Goal: Information Seeking & Learning: Check status

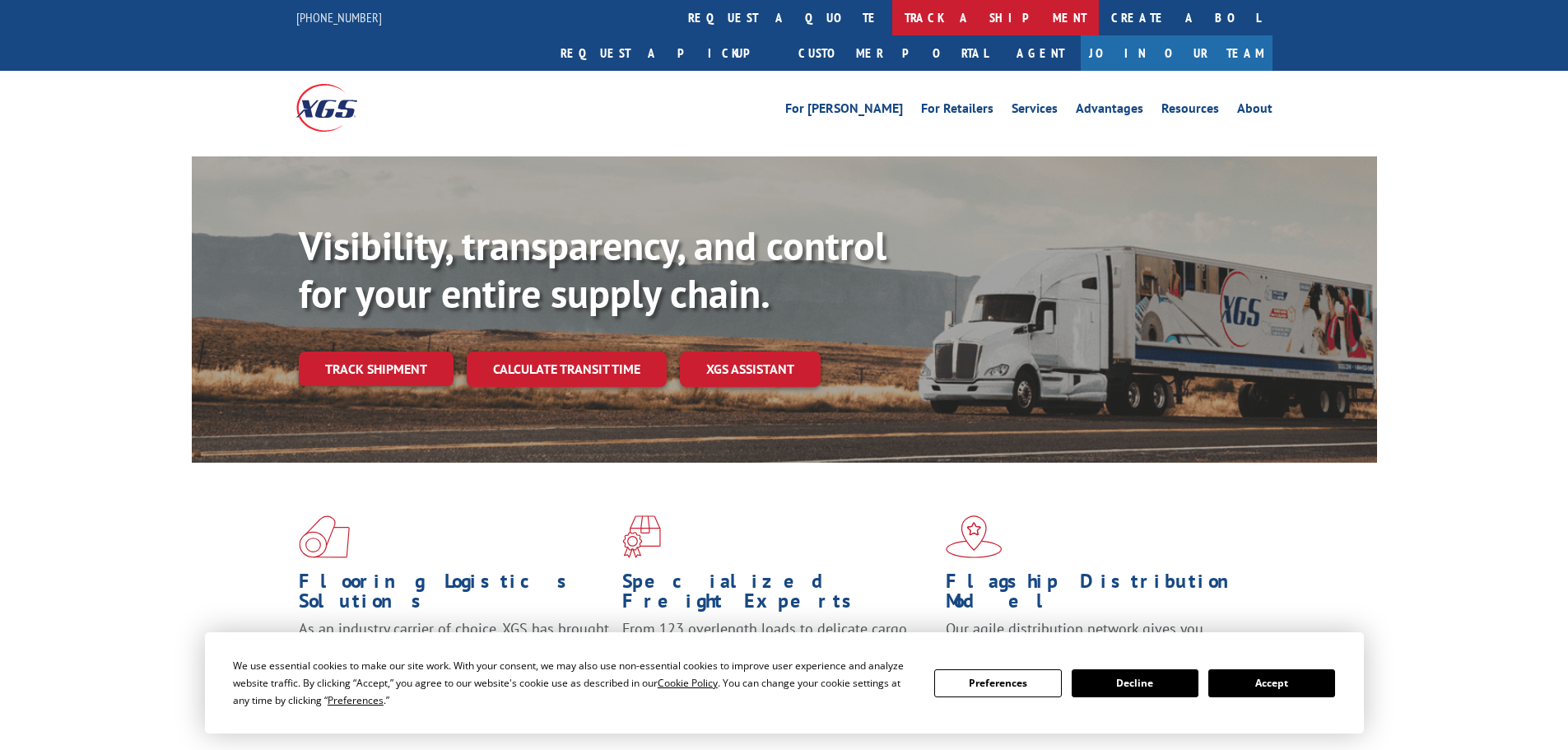
click at [892, 26] on link "track a shipment" at bounding box center [996, 18] width 207 height 35
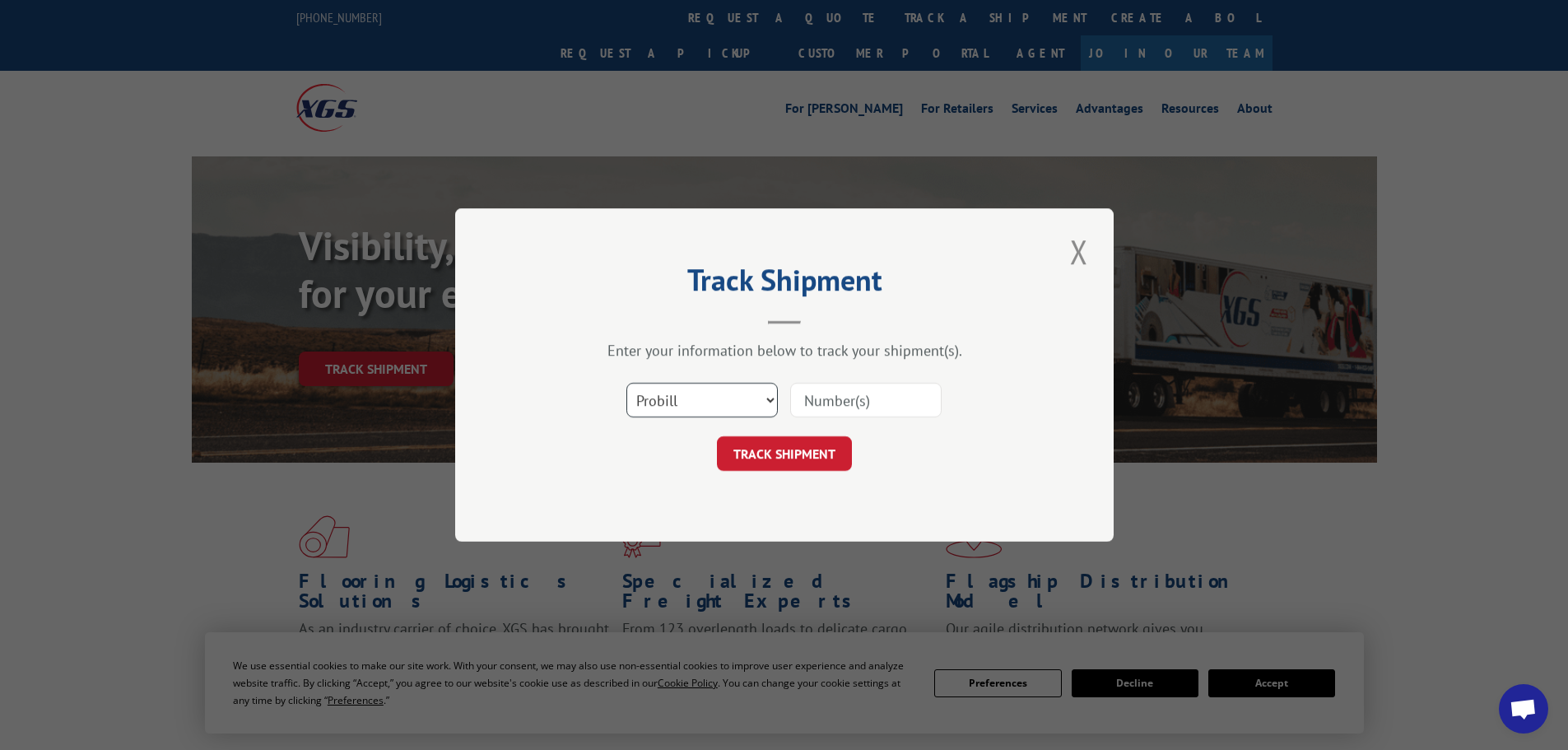
click at [720, 399] on select "Select category... Probill BOL PO" at bounding box center [701, 400] width 151 height 34
select select "bol"
click at [626, 383] on select "Select category... Probill BOL PO" at bounding box center [701, 400] width 151 height 34
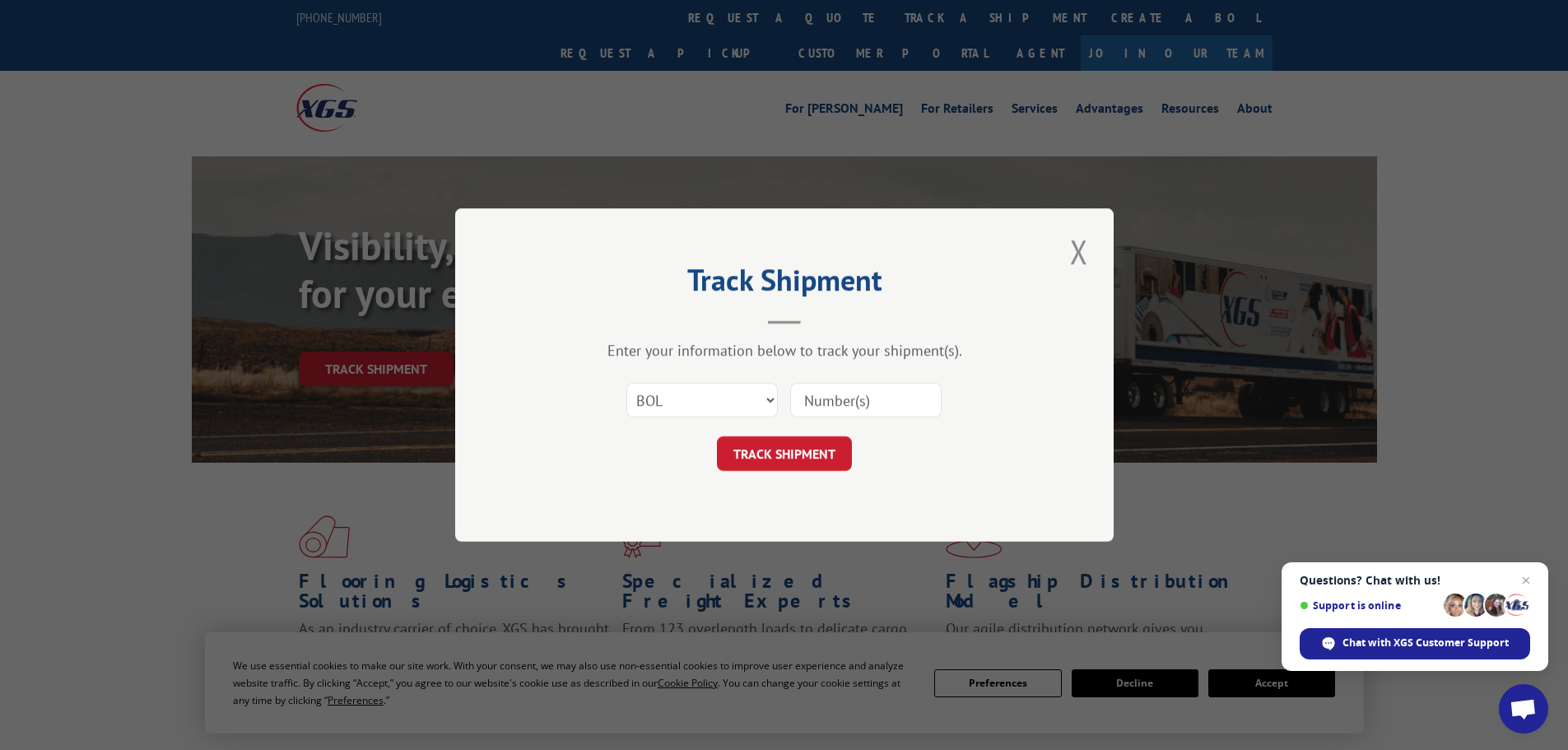
click at [821, 404] on input at bounding box center [866, 400] width 151 height 34
paste input "5951637"
type input "5951637"
click at [792, 447] on button "TRACK SHIPMENT" at bounding box center [784, 453] width 135 height 34
